Goal: Entertainment & Leisure: Browse casually

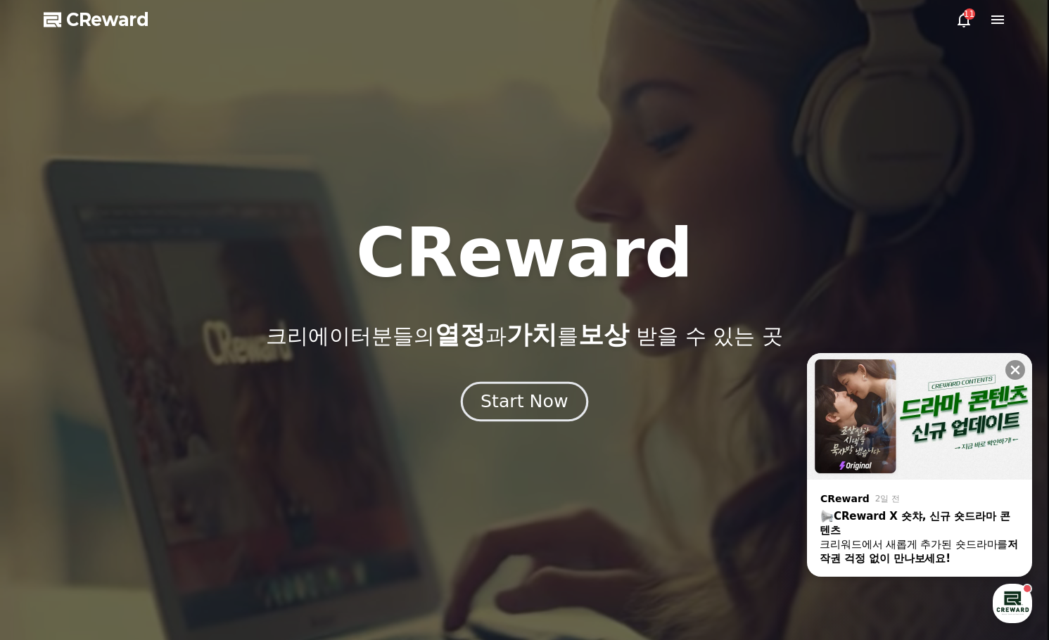
click at [503, 407] on div "Start Now" at bounding box center [524, 402] width 87 height 24
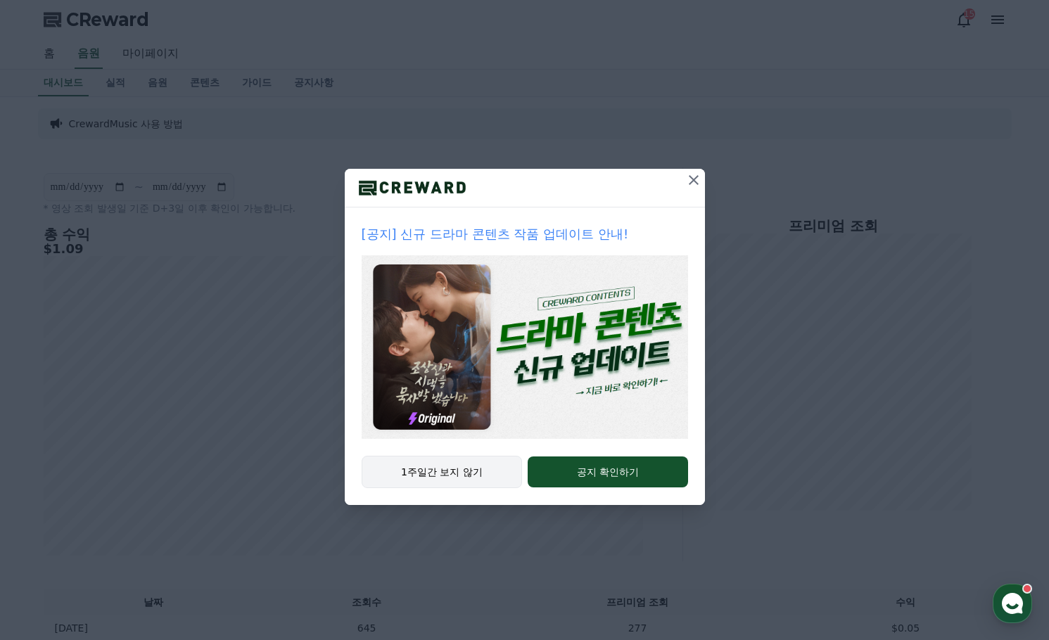
click at [430, 477] on button "1주일간 보지 않기" at bounding box center [442, 472] width 161 height 32
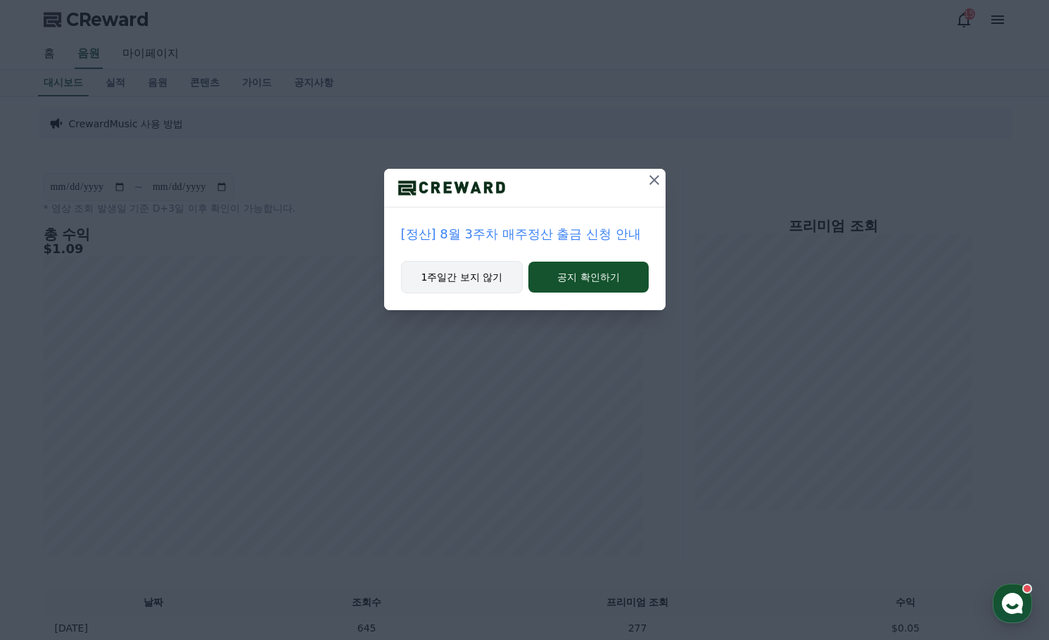
click at [492, 282] on button "1주일간 보지 않기" at bounding box center [462, 277] width 122 height 32
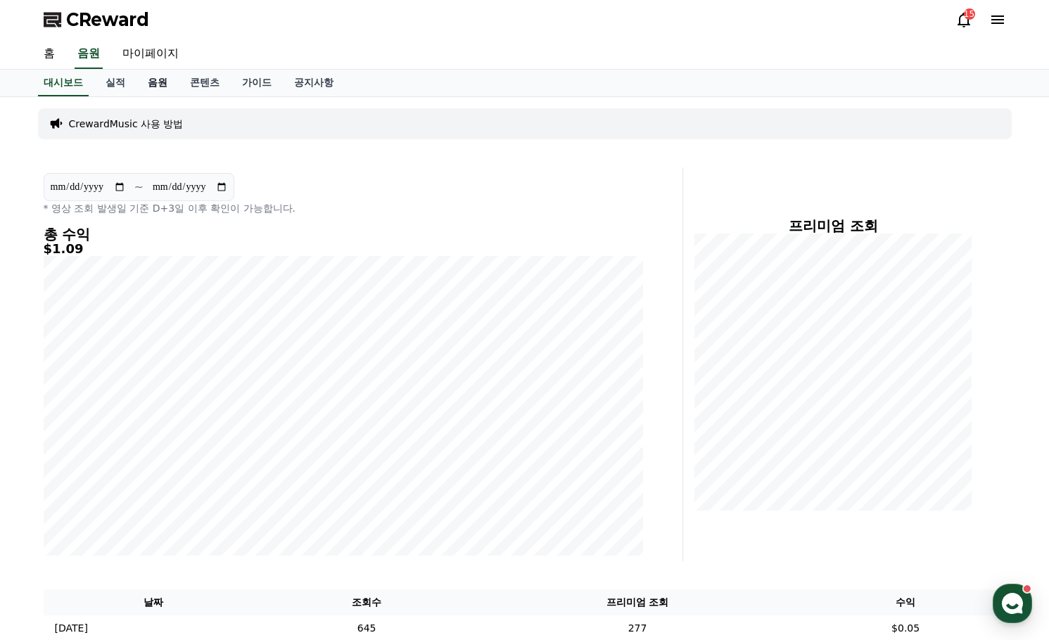
click at [170, 82] on link "음원" at bounding box center [158, 83] width 42 height 27
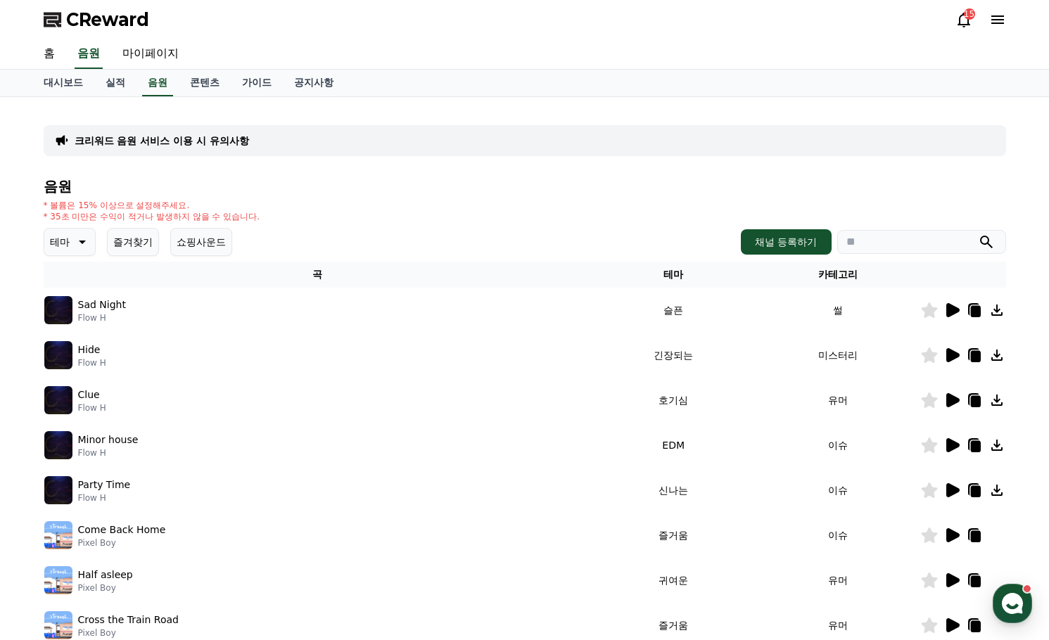
click at [950, 311] on icon at bounding box center [953, 310] width 13 height 14
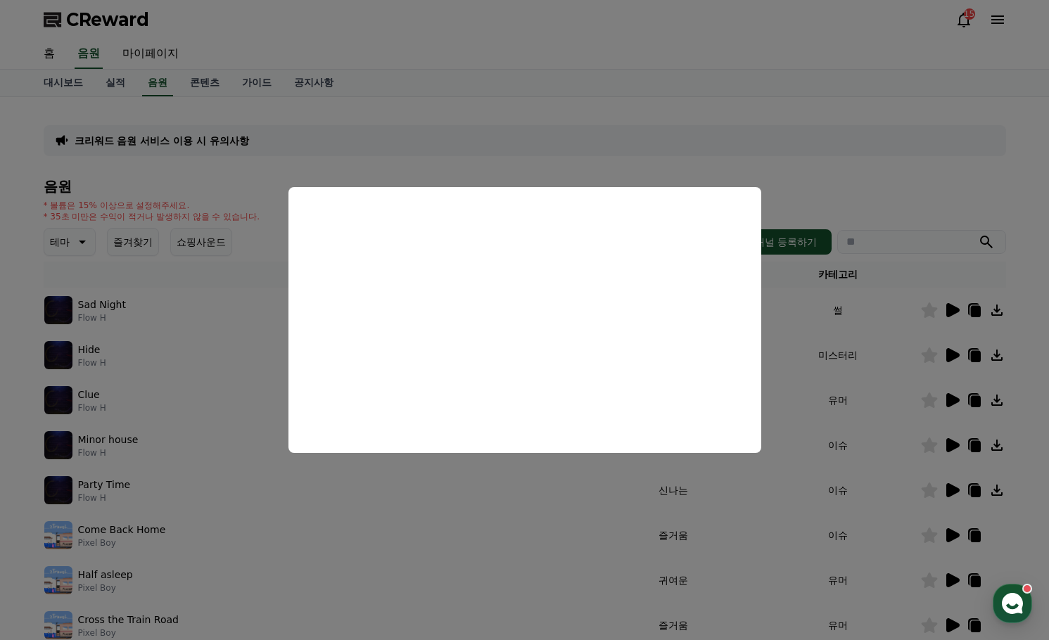
click at [829, 169] on button "close modal" at bounding box center [524, 320] width 1049 height 640
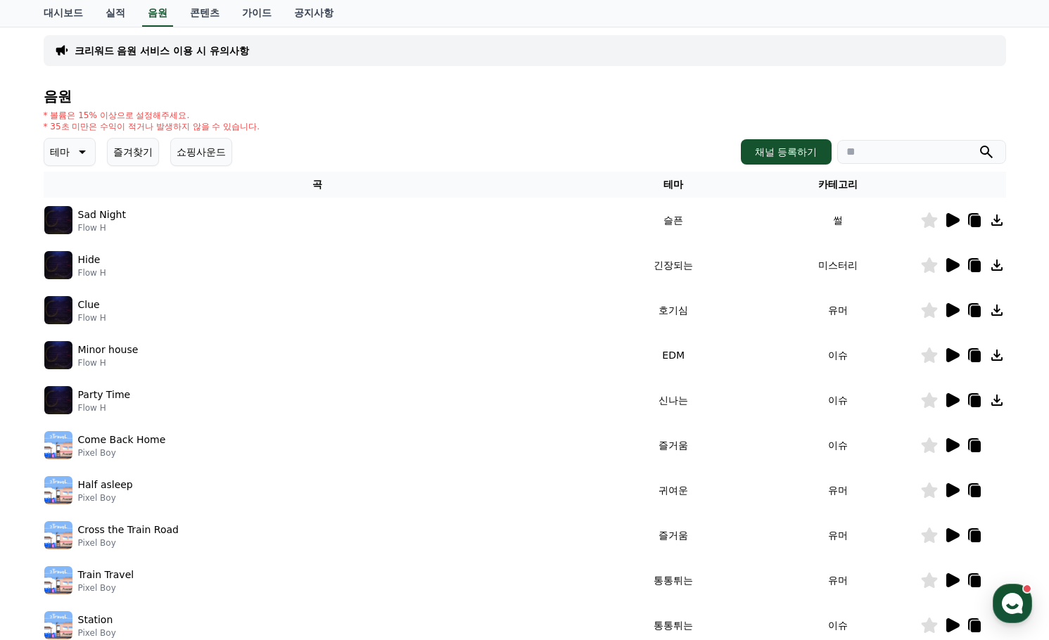
scroll to position [312, 0]
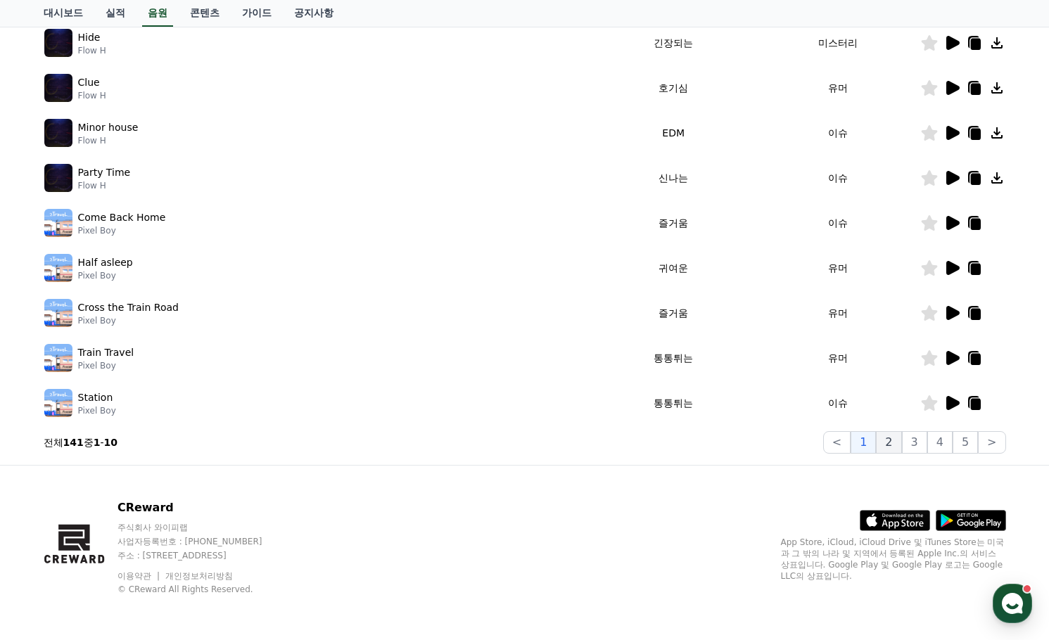
click at [895, 450] on button "2" at bounding box center [888, 442] width 25 height 23
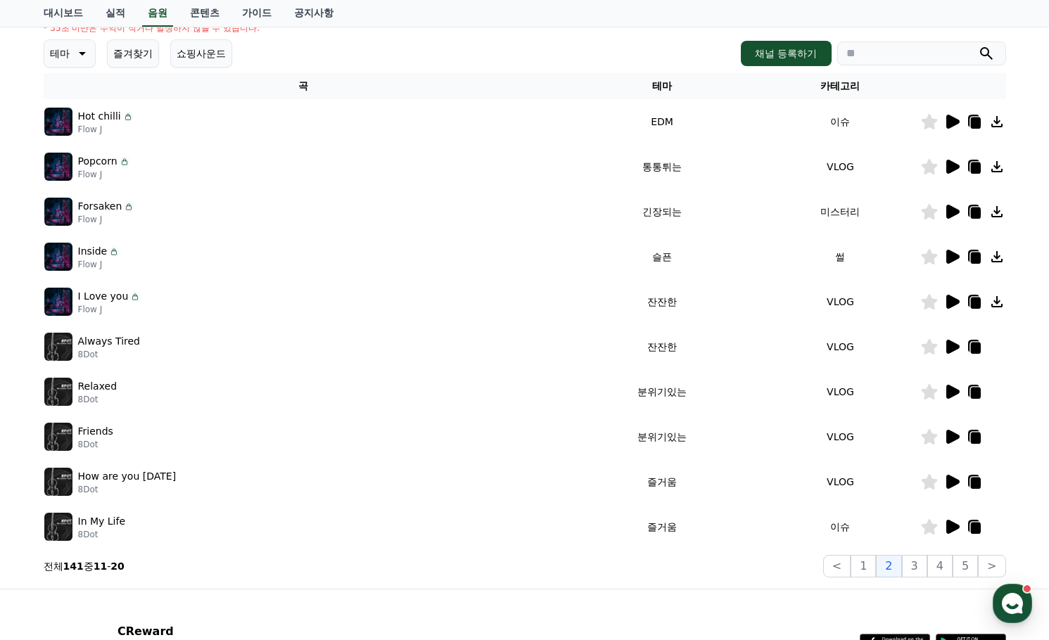
scroll to position [312, 0]
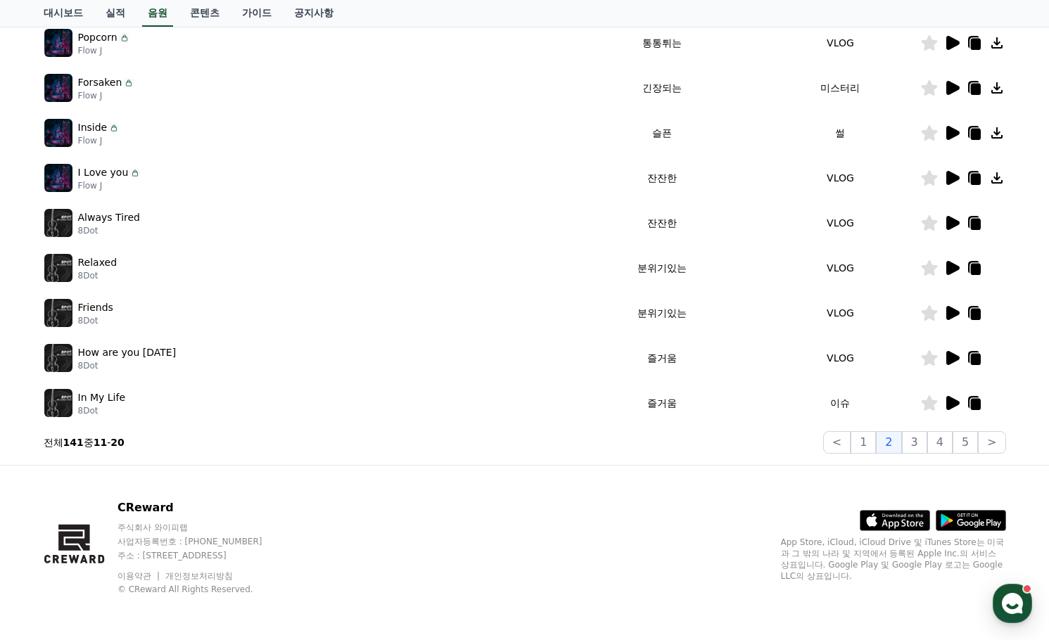
click at [866, 454] on div "크리워드 음원 서비스 이용 시 유의사항 음원 * 볼륨은 15% 이상으로 설정해주세요. * 35초 미만은 수익이 적거나 발생하지 않을 수 있습니…" at bounding box center [525, 124] width 974 height 669
click at [873, 441] on button "1" at bounding box center [863, 442] width 25 height 23
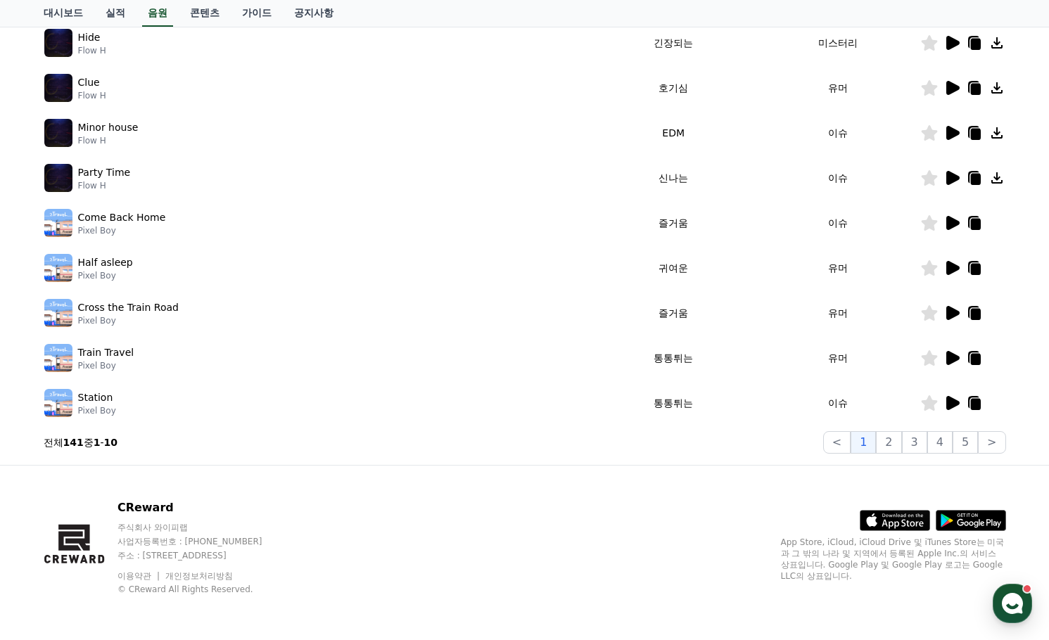
click at [948, 400] on icon at bounding box center [953, 403] width 13 height 14
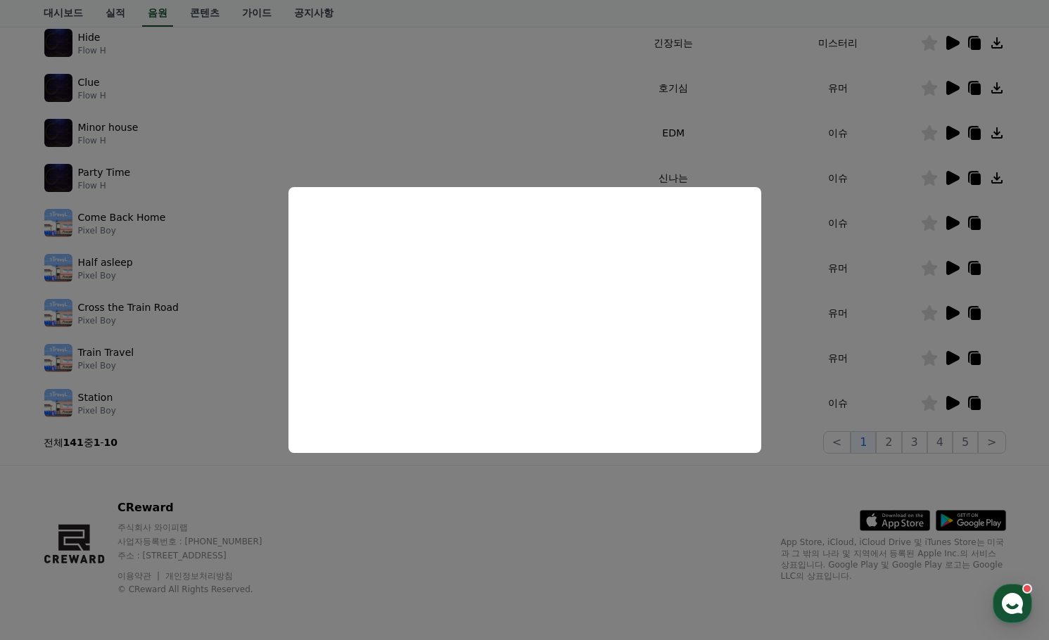
click at [543, 495] on button "close modal" at bounding box center [524, 320] width 1049 height 640
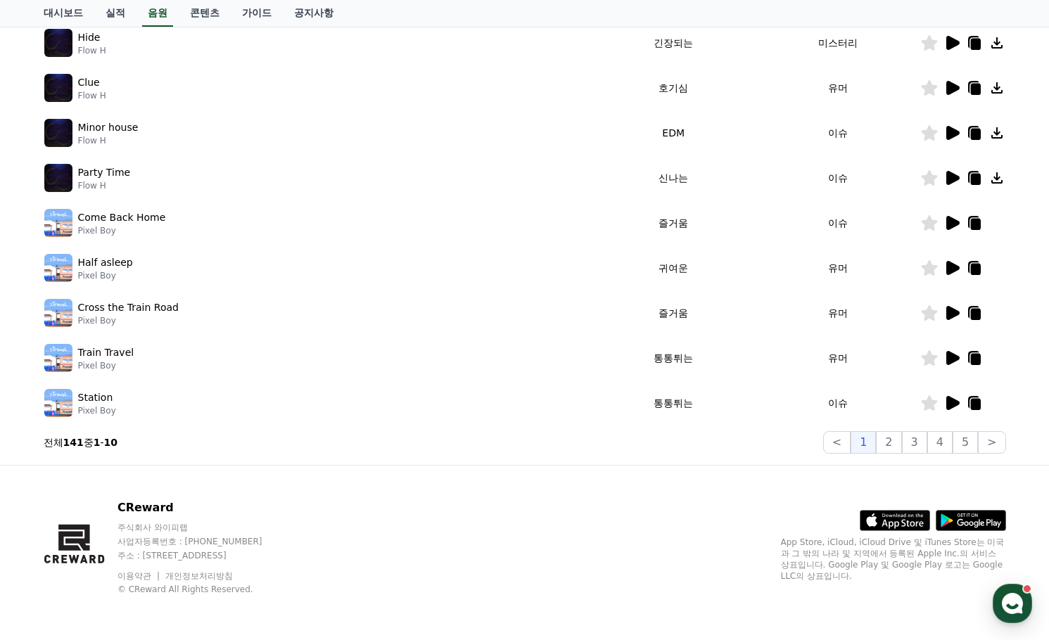
click at [944, 316] on icon at bounding box center [952, 313] width 17 height 17
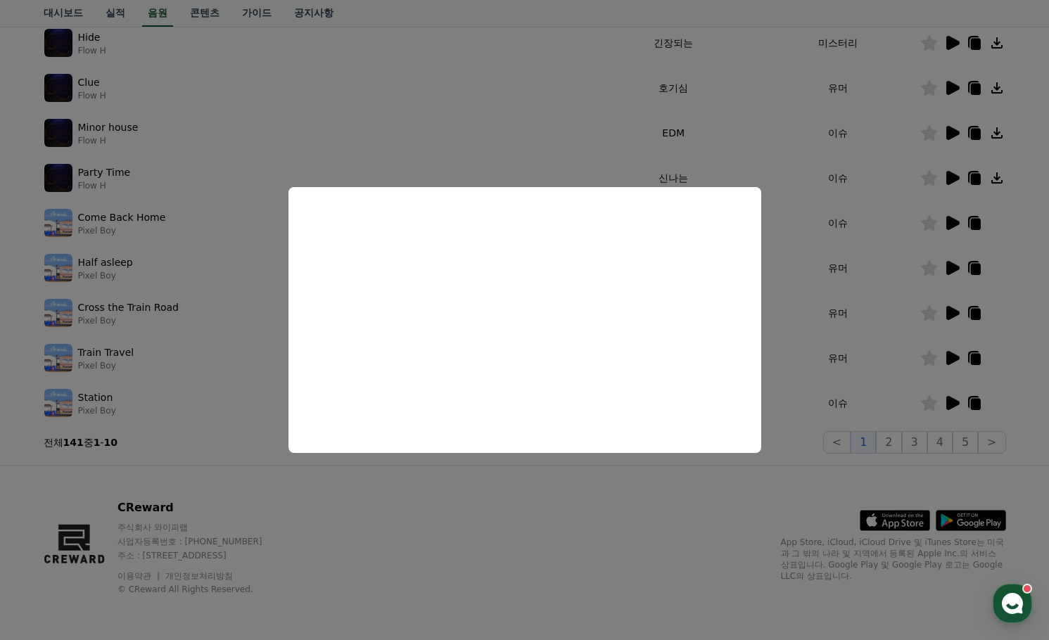
click at [887, 345] on button "close modal" at bounding box center [524, 320] width 1049 height 640
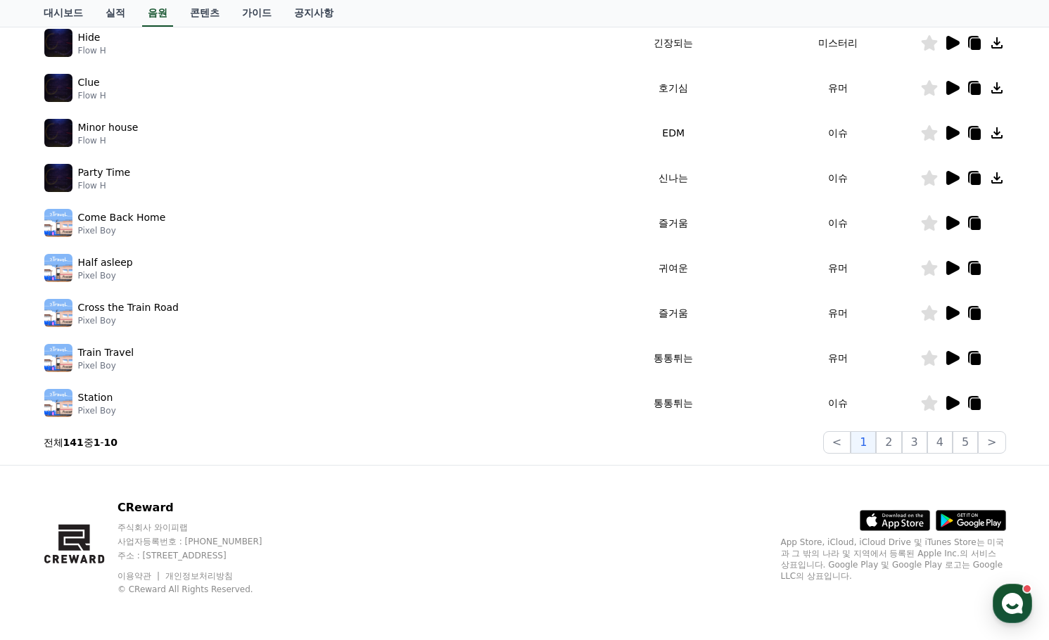
click at [959, 51] on icon at bounding box center [952, 42] width 17 height 17
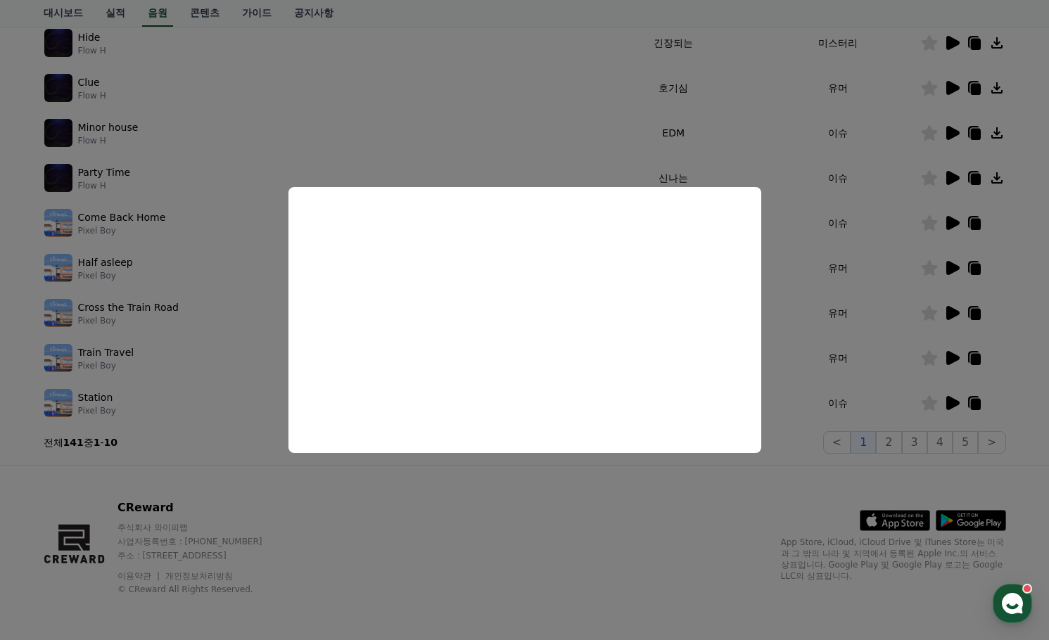
click at [583, 514] on button "close modal" at bounding box center [524, 320] width 1049 height 640
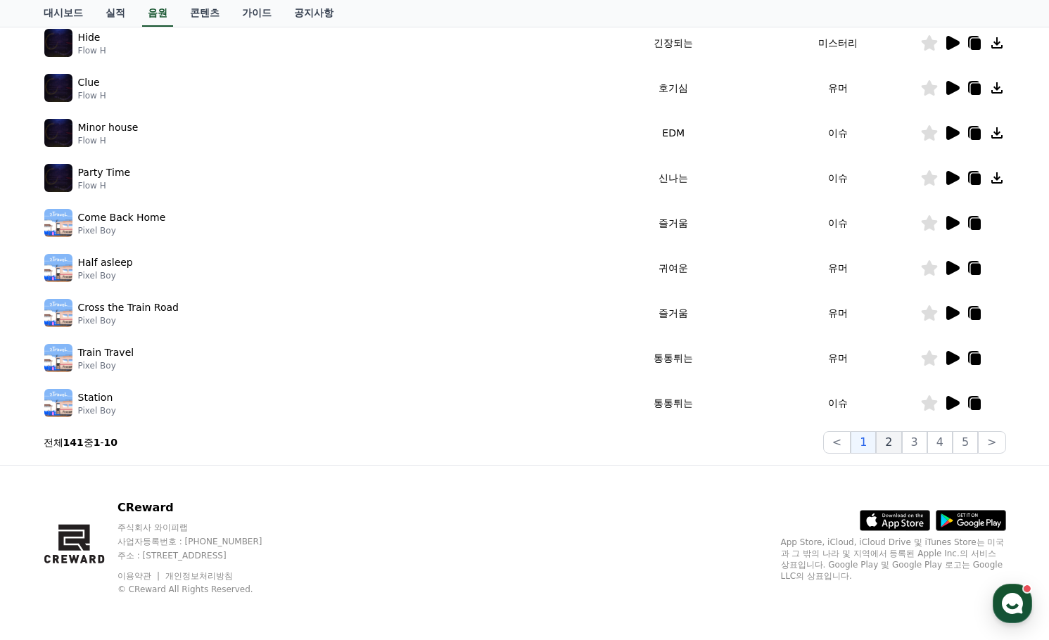
click at [893, 448] on button "2" at bounding box center [888, 442] width 25 height 23
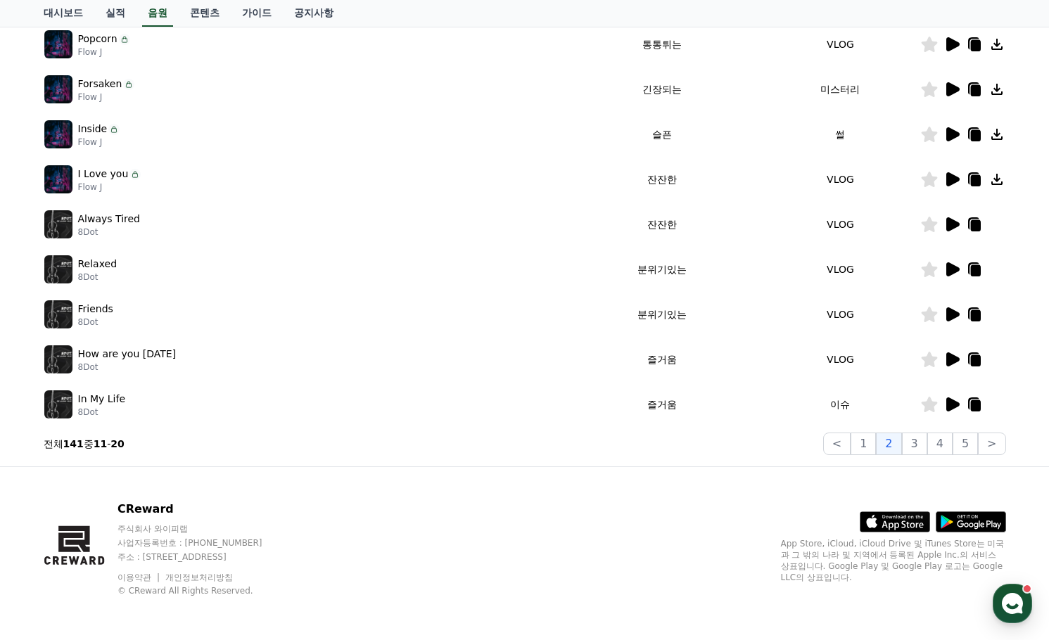
scroll to position [312, 0]
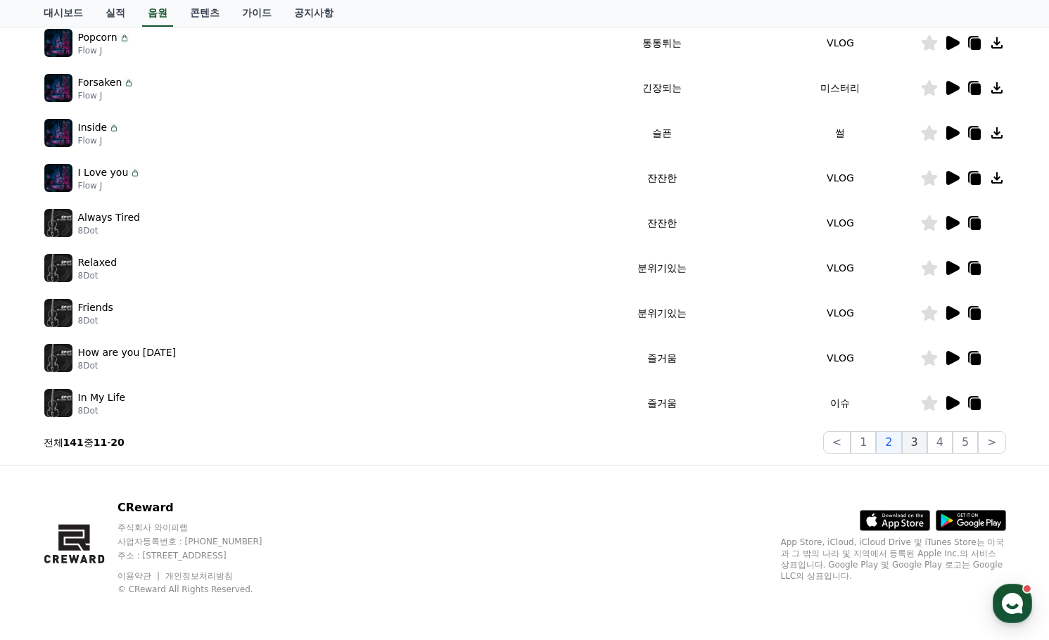
click at [918, 441] on button "3" at bounding box center [914, 442] width 25 height 23
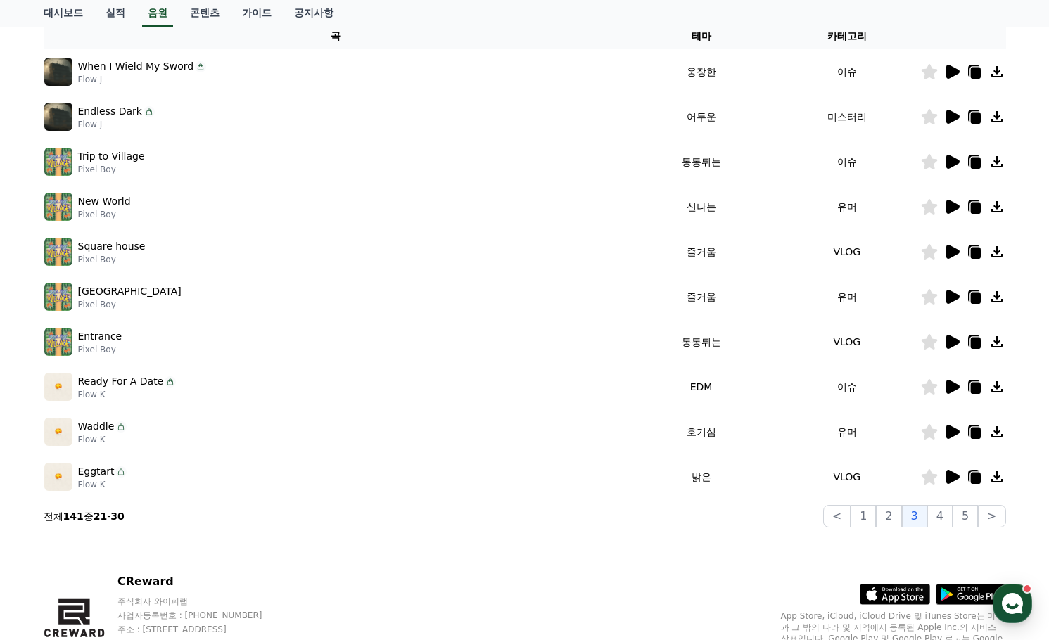
scroll to position [242, 0]
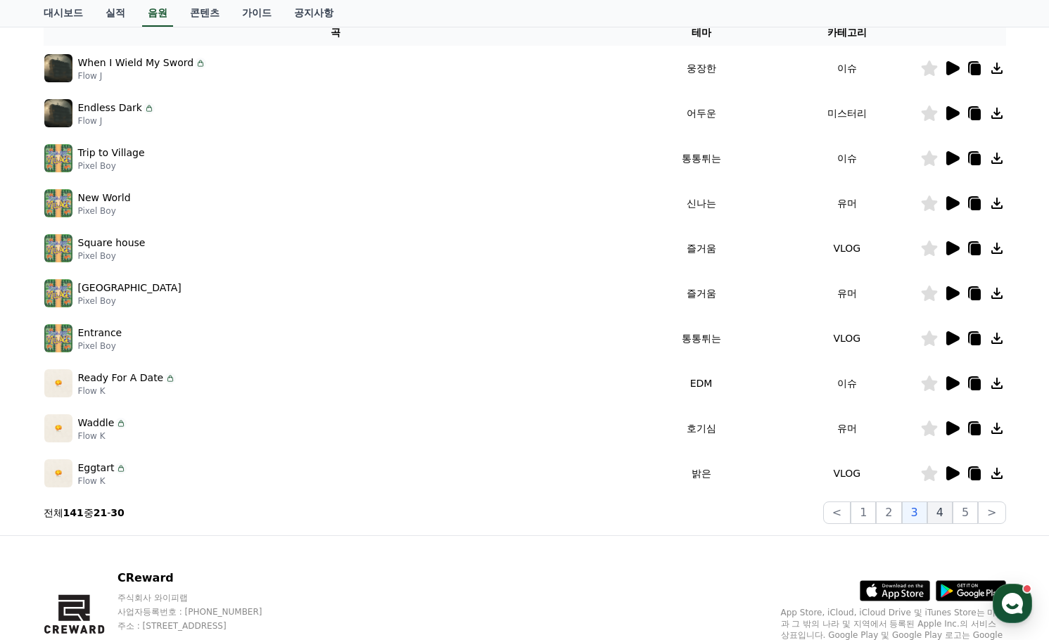
click at [938, 512] on button "4" at bounding box center [940, 513] width 25 height 23
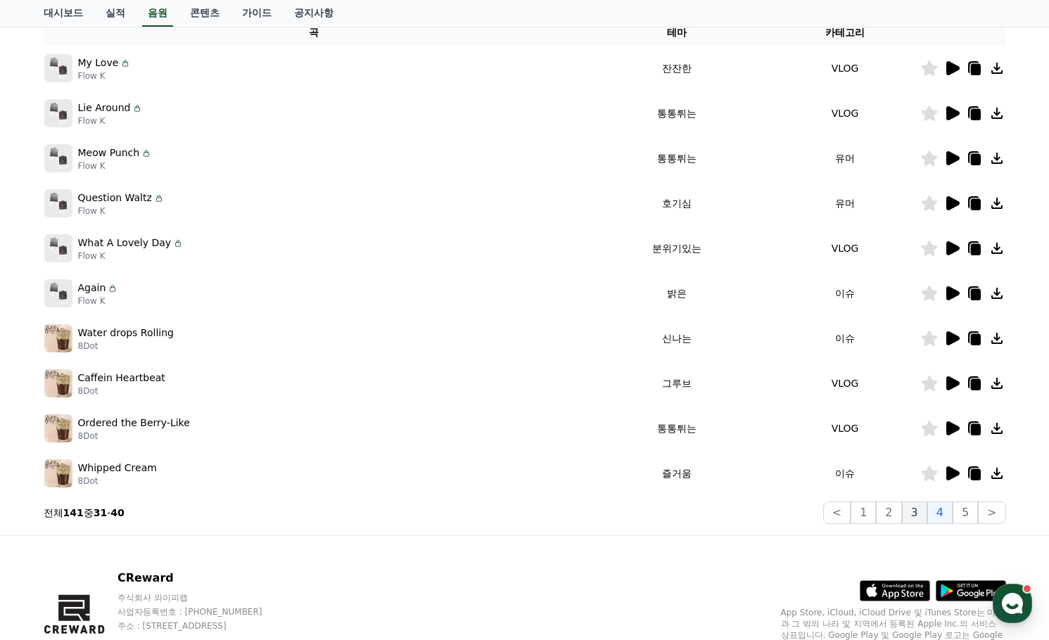
click at [914, 509] on button "3" at bounding box center [914, 513] width 25 height 23
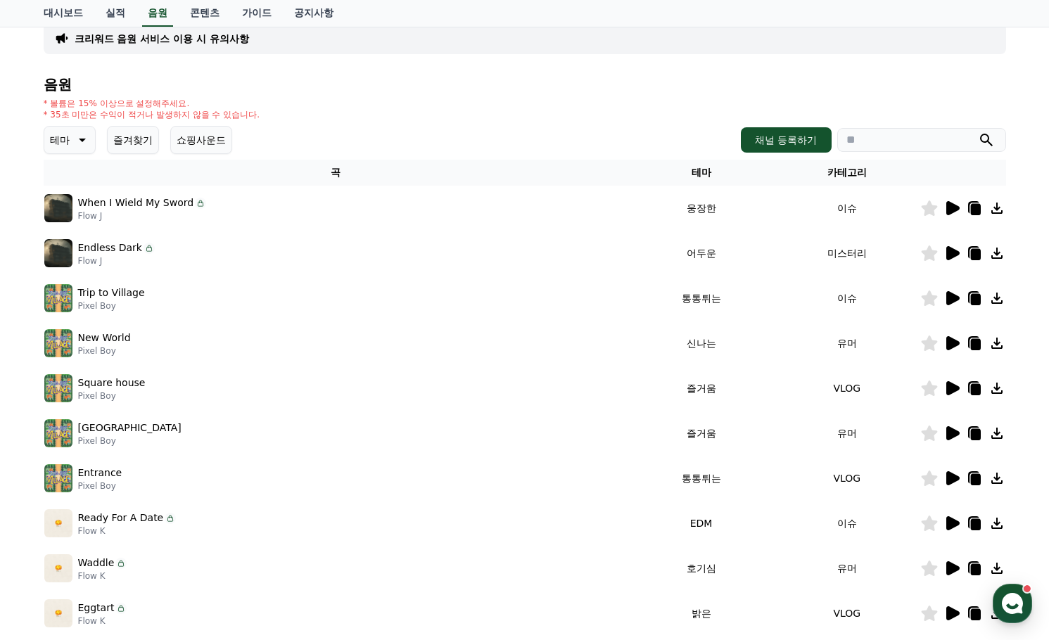
scroll to position [101, 0]
click at [952, 256] on icon at bounding box center [953, 254] width 13 height 14
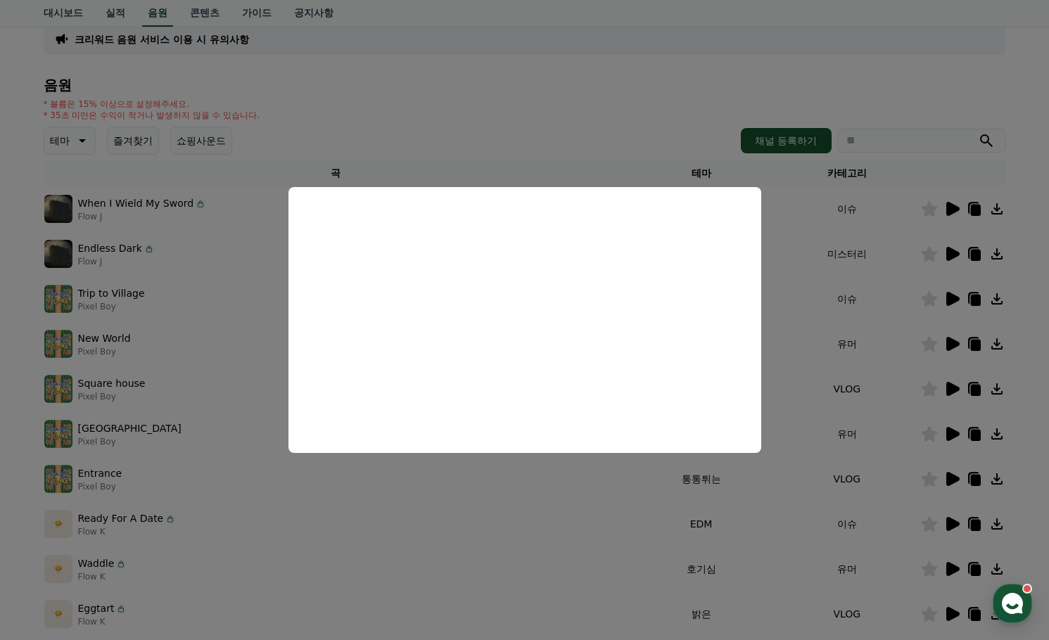
click at [653, 89] on button "close modal" at bounding box center [524, 320] width 1049 height 640
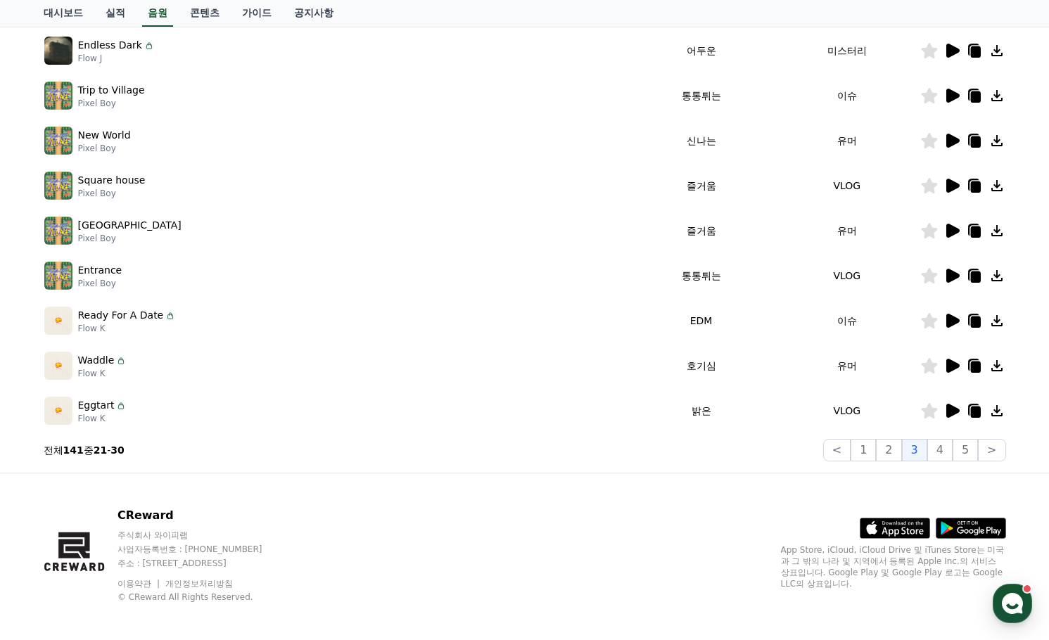
scroll to position [312, 0]
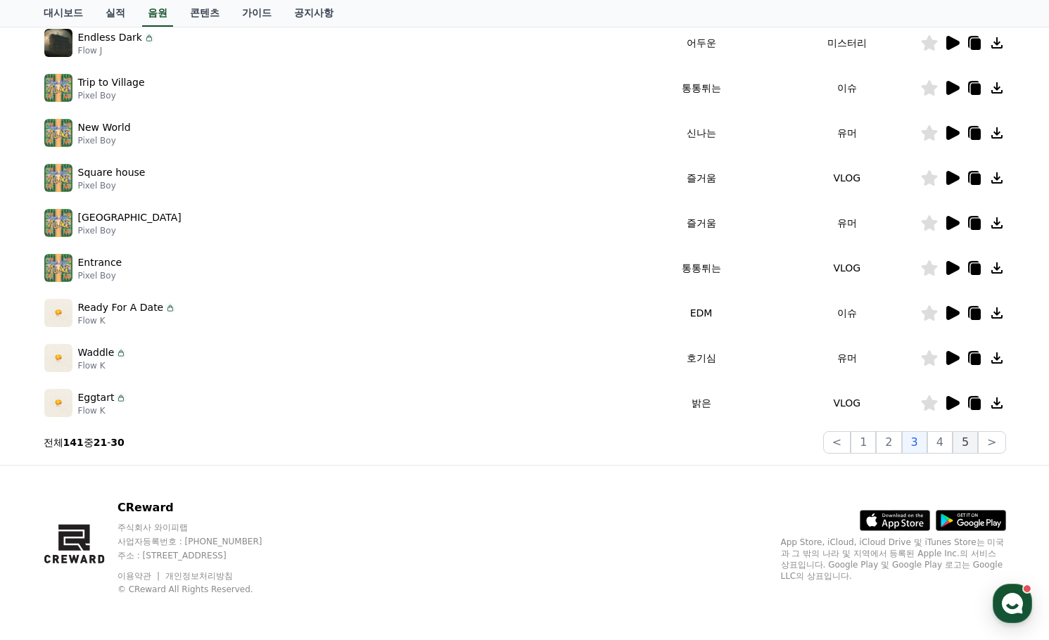
click at [968, 441] on button "5" at bounding box center [965, 442] width 25 height 23
